Goal: Task Accomplishment & Management: Manage account settings

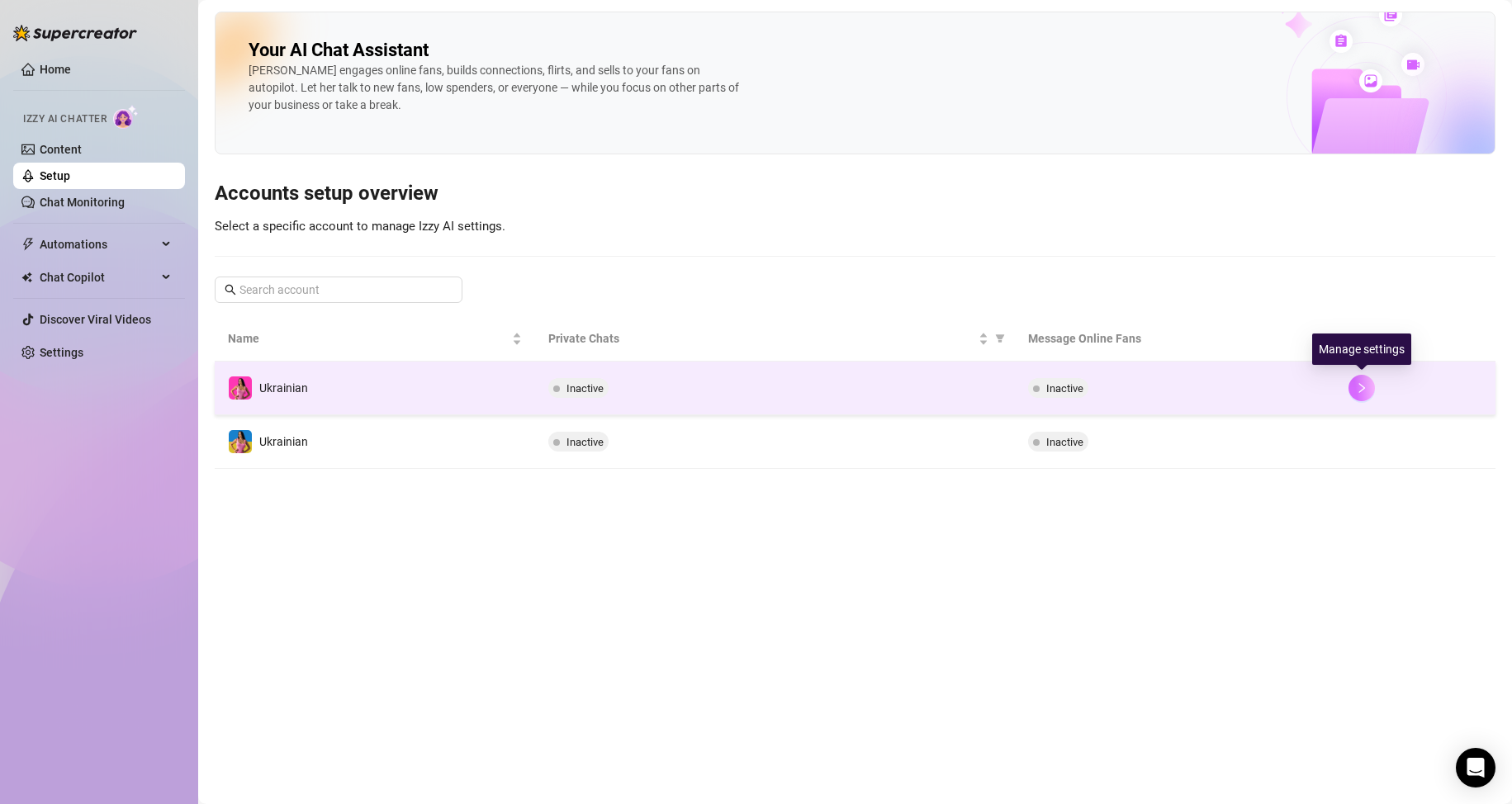
click at [1357, 388] on icon "right" at bounding box center [1361, 388] width 12 height 12
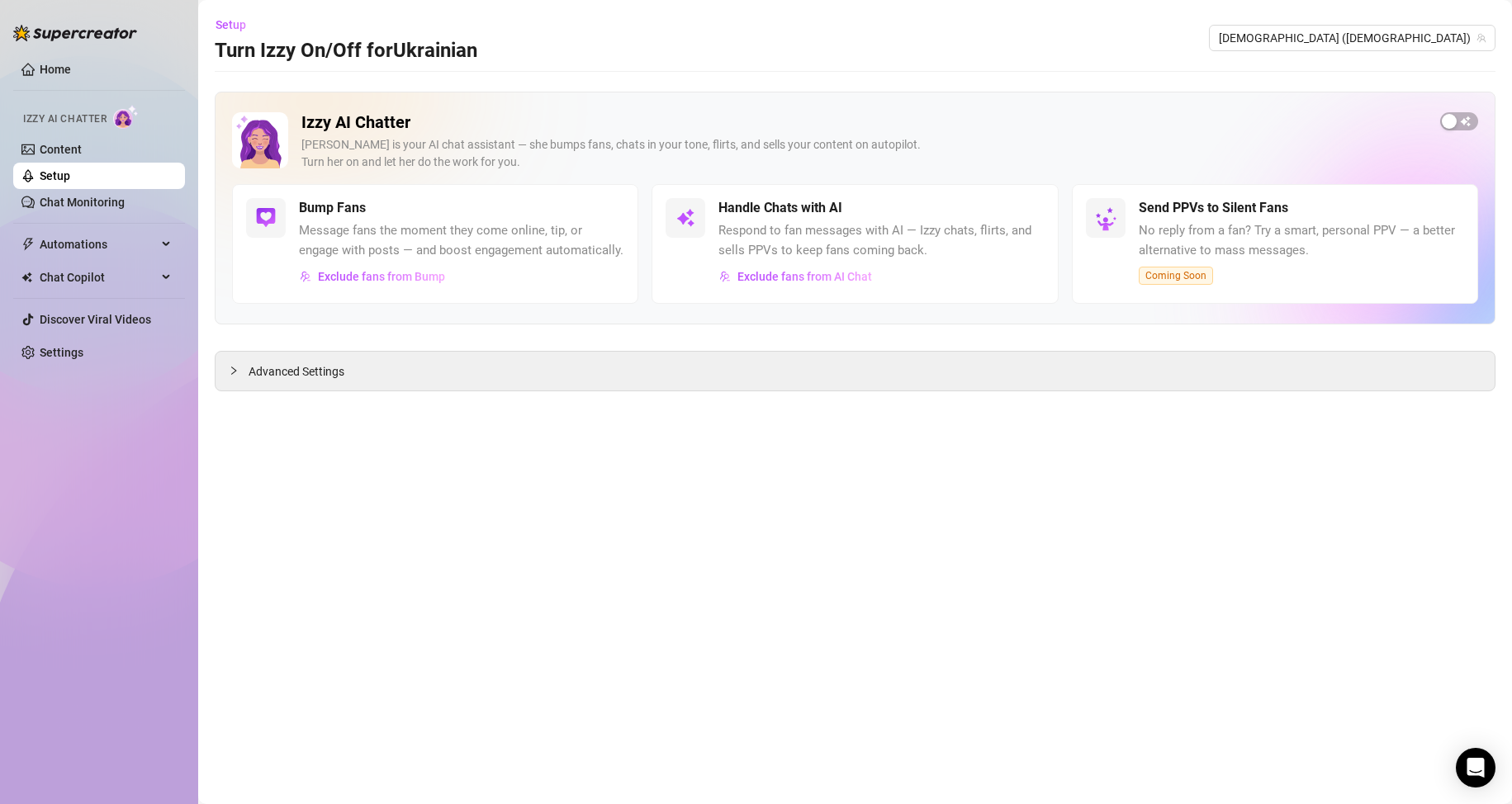
click at [1455, 130] on div "Izzy AI Chatter [PERSON_NAME] is your AI chat assistant — she bumps fans, chats…" at bounding box center [855, 148] width 1246 height 71
click at [1460, 121] on span "button" at bounding box center [1458, 121] width 38 height 19
click at [71, 180] on link "Setup" at bounding box center [54, 175] width 30 height 13
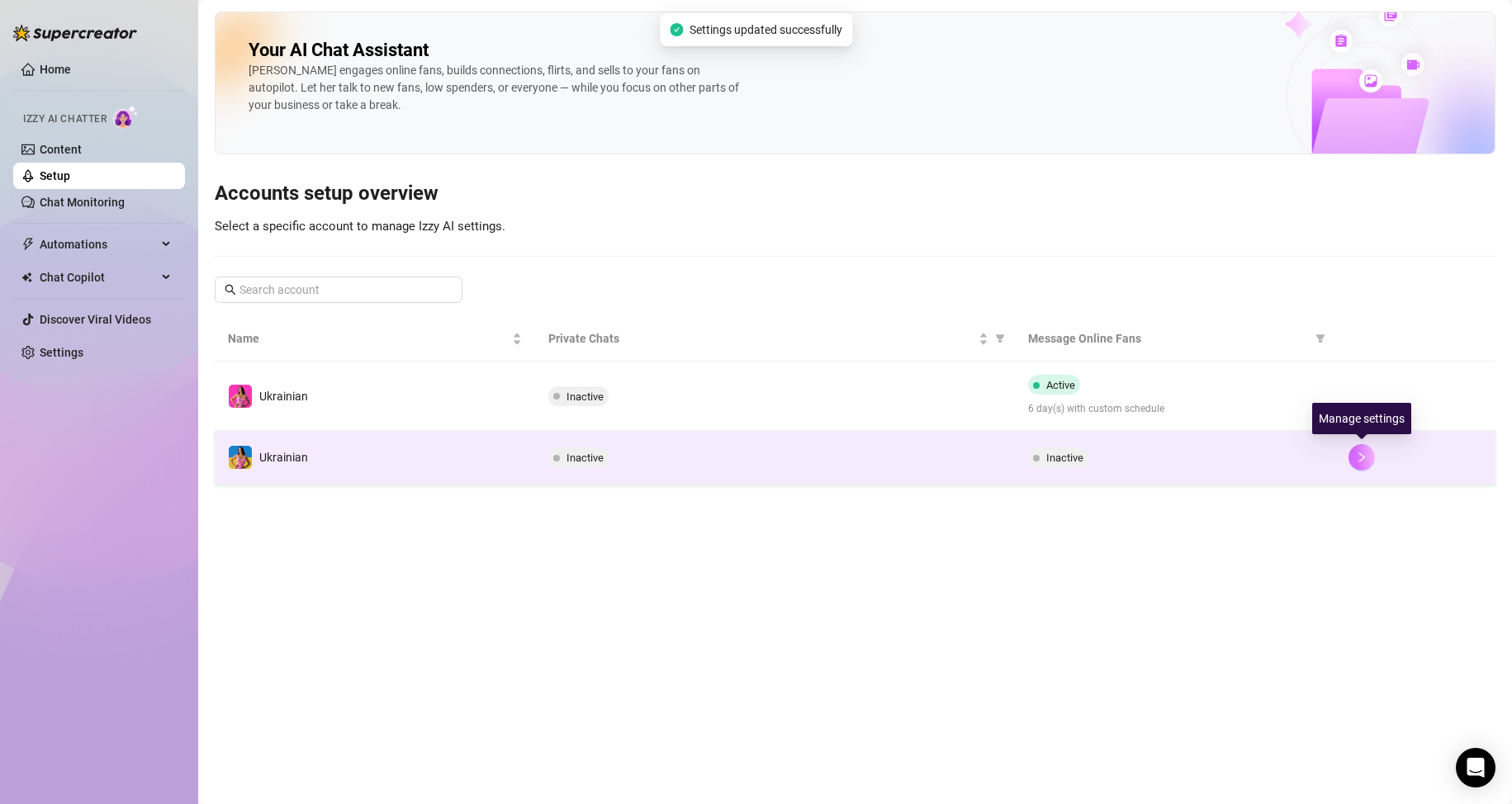
click at [1363, 456] on icon "right" at bounding box center [1362, 457] width 6 height 10
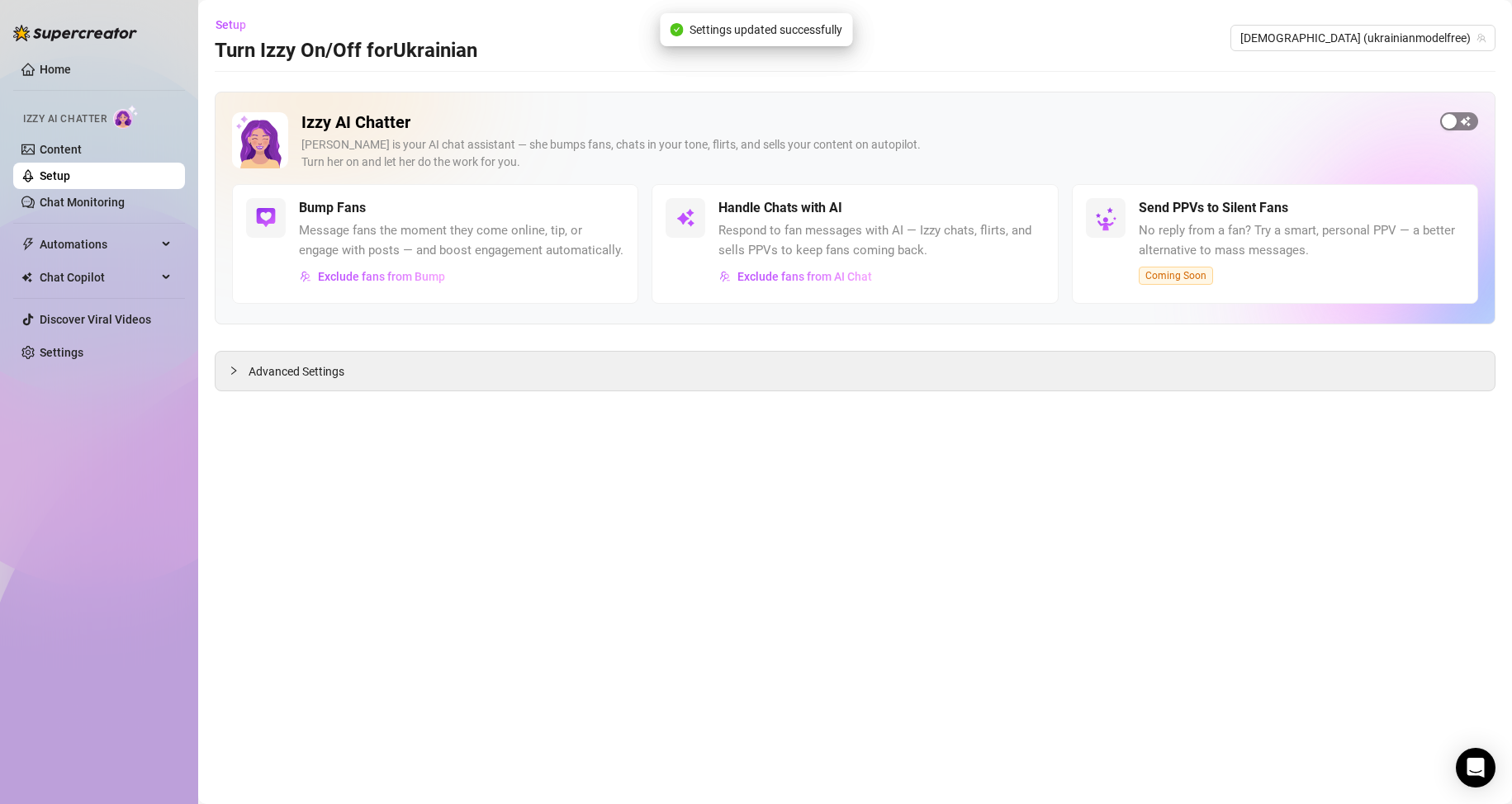
click at [1473, 123] on span "button" at bounding box center [1458, 121] width 38 height 19
